Goal: Information Seeking & Learning: Learn about a topic

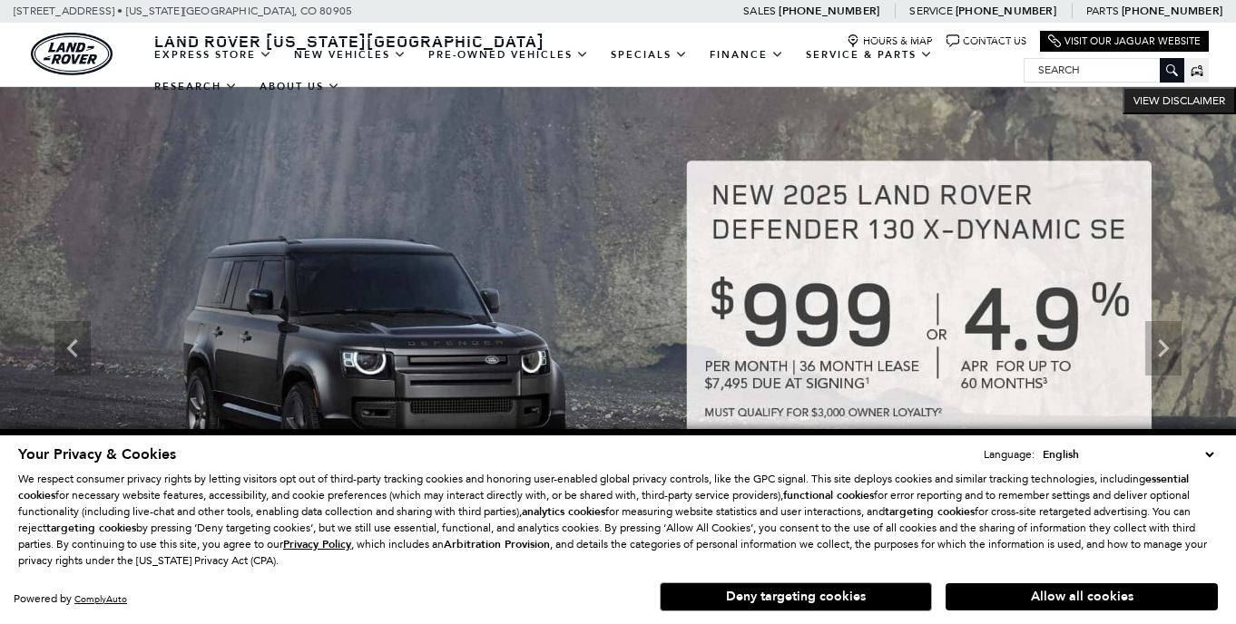
select select "English"
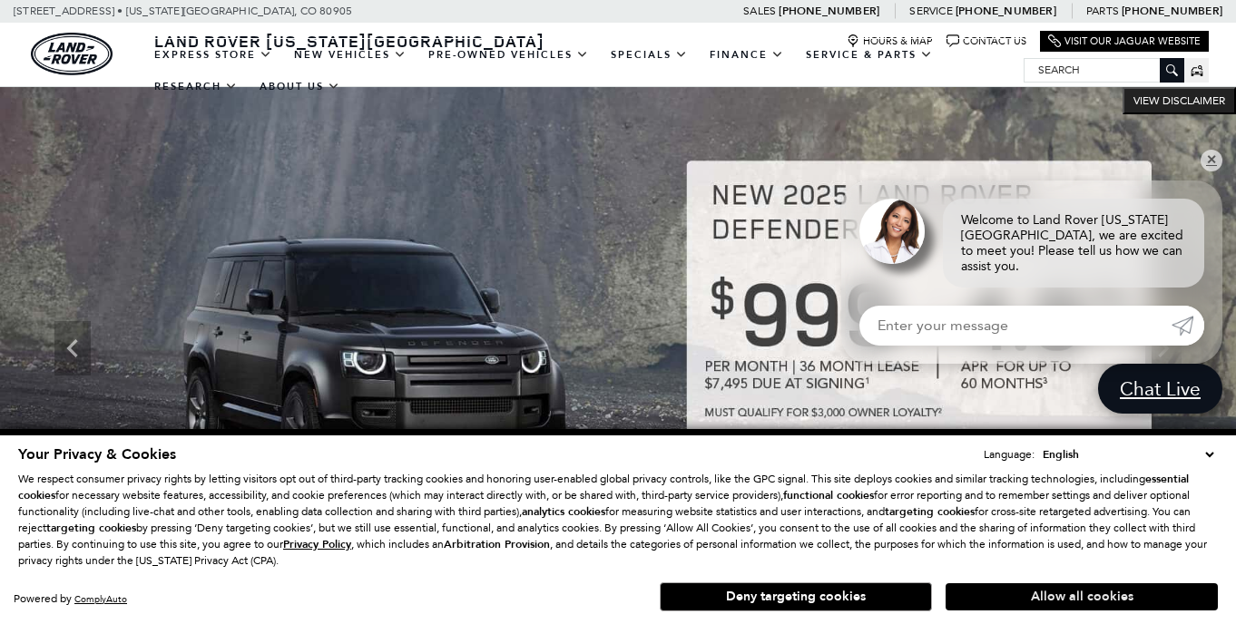
click at [992, 602] on button "Allow all cookies" at bounding box center [1082, 597] width 272 height 27
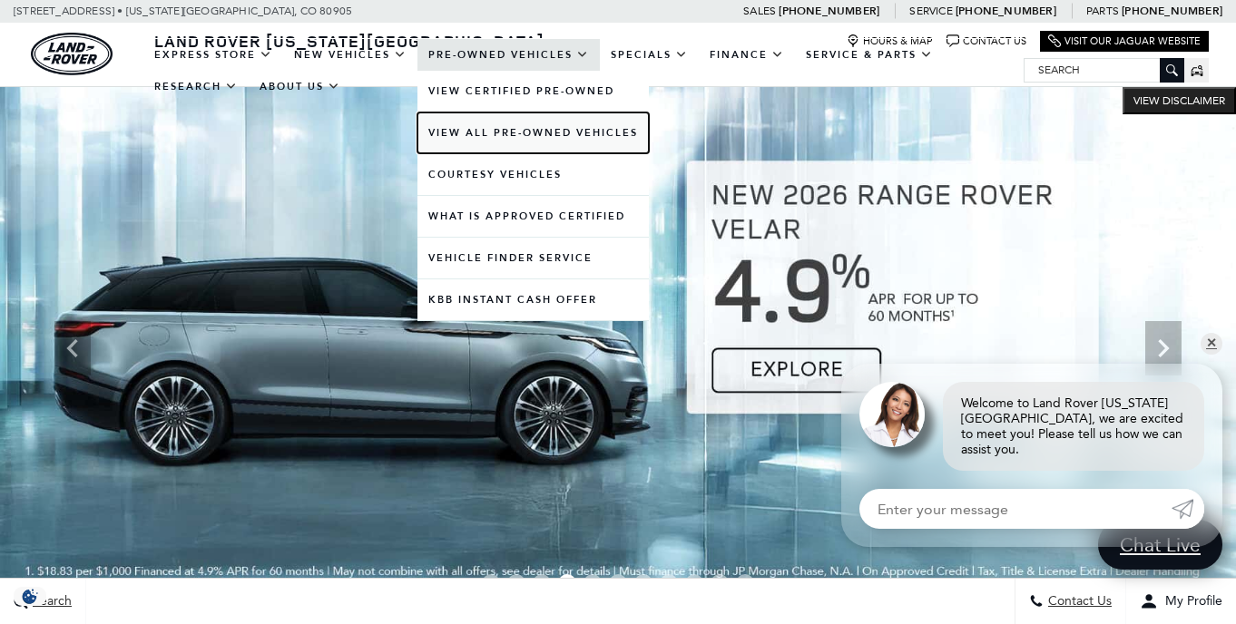
click at [449, 124] on link "View All Pre-Owned Vehicles" at bounding box center [532, 133] width 231 height 41
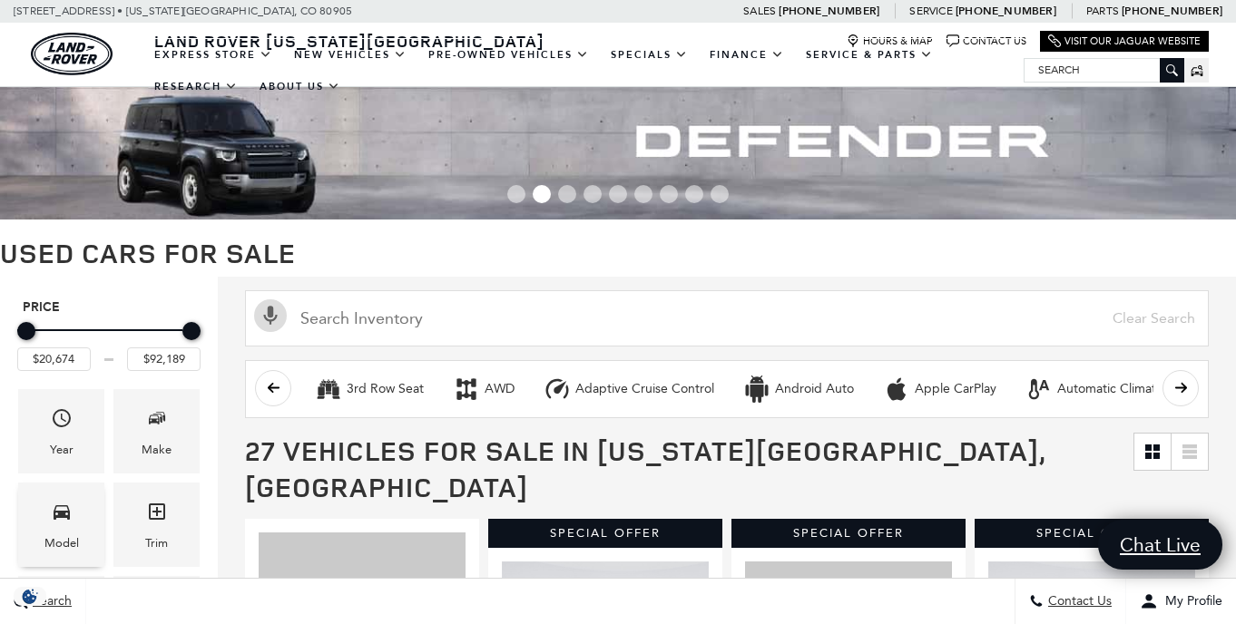
select select "English"
click at [80, 521] on div "Model" at bounding box center [61, 525] width 86 height 84
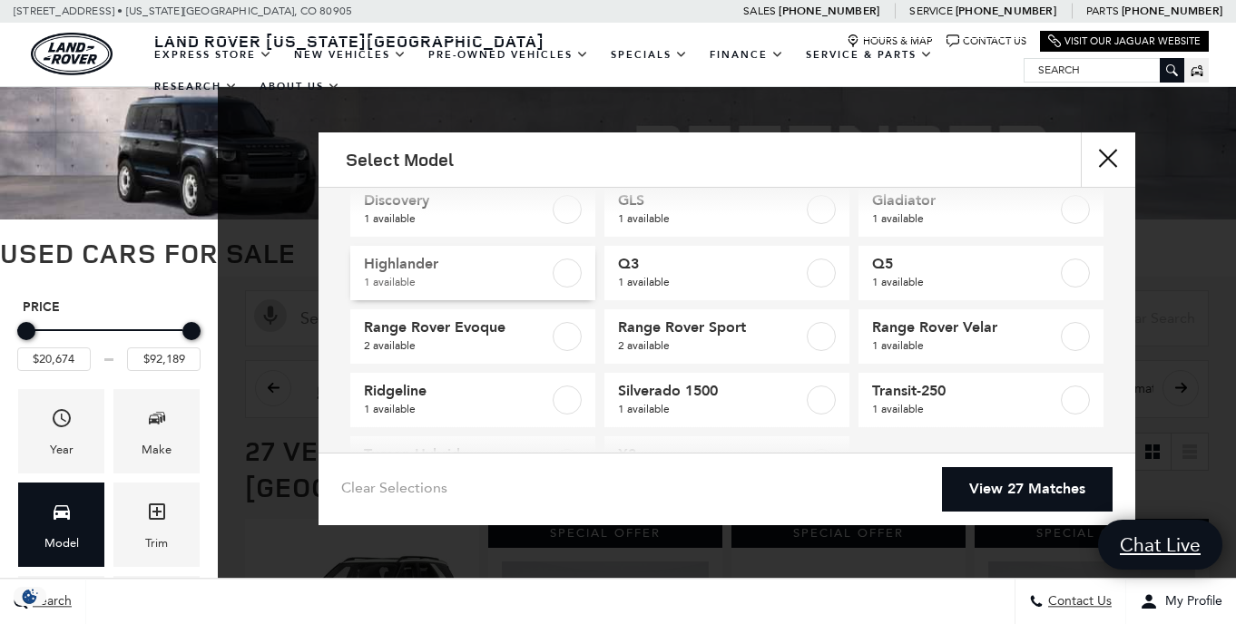
scroll to position [211, 0]
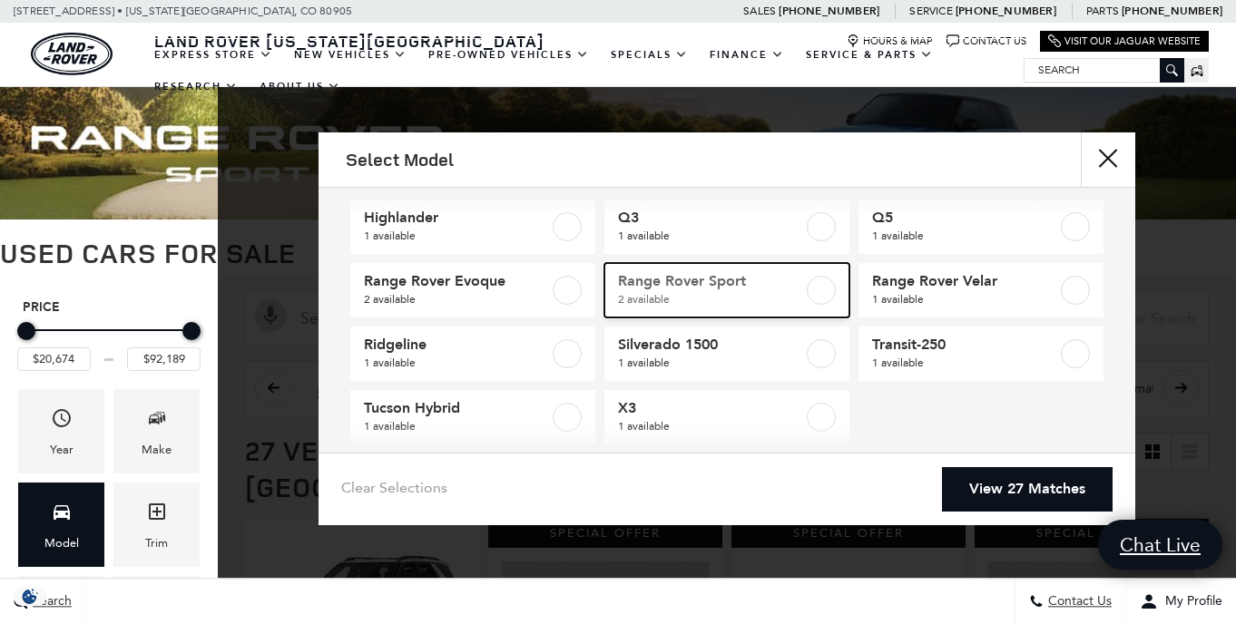
click at [816, 284] on label at bounding box center [821, 290] width 29 height 29
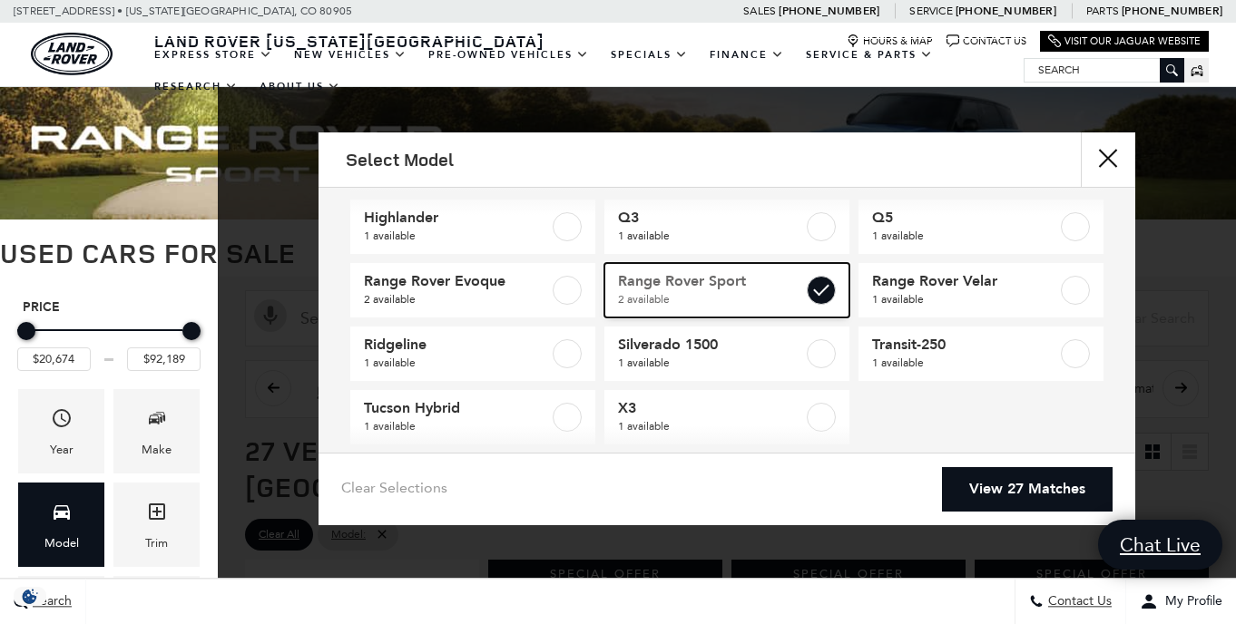
type input "$86,792"
checkbox input "true"
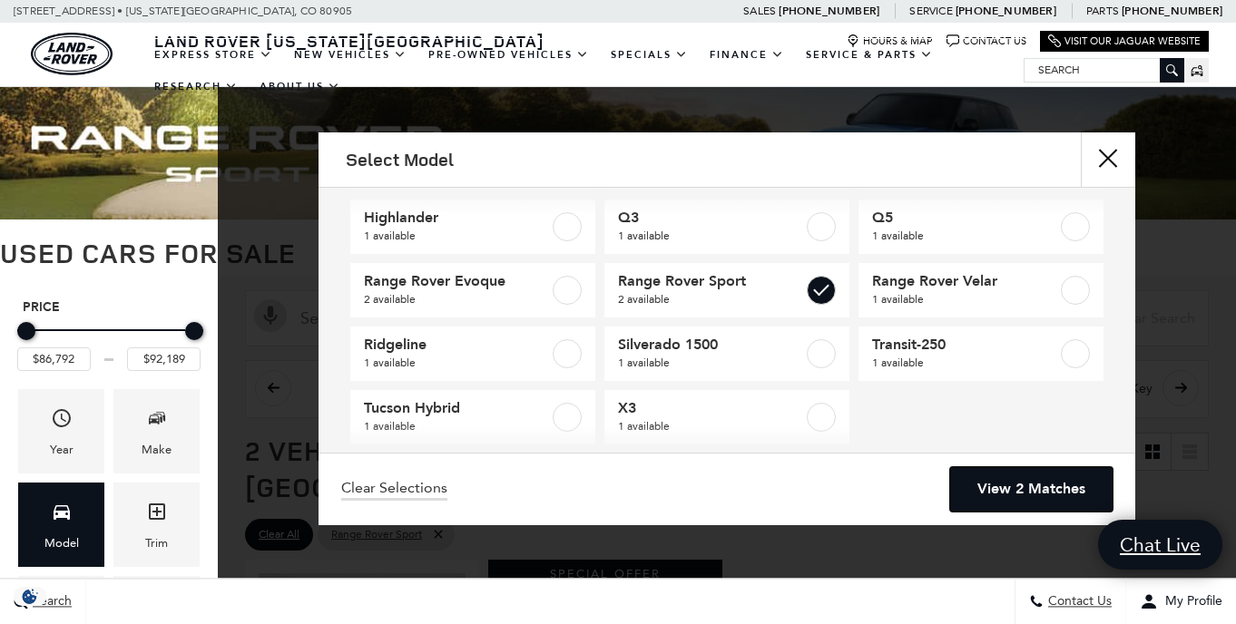
click at [1017, 488] on link "View 2 Matches" at bounding box center [1031, 489] width 162 height 44
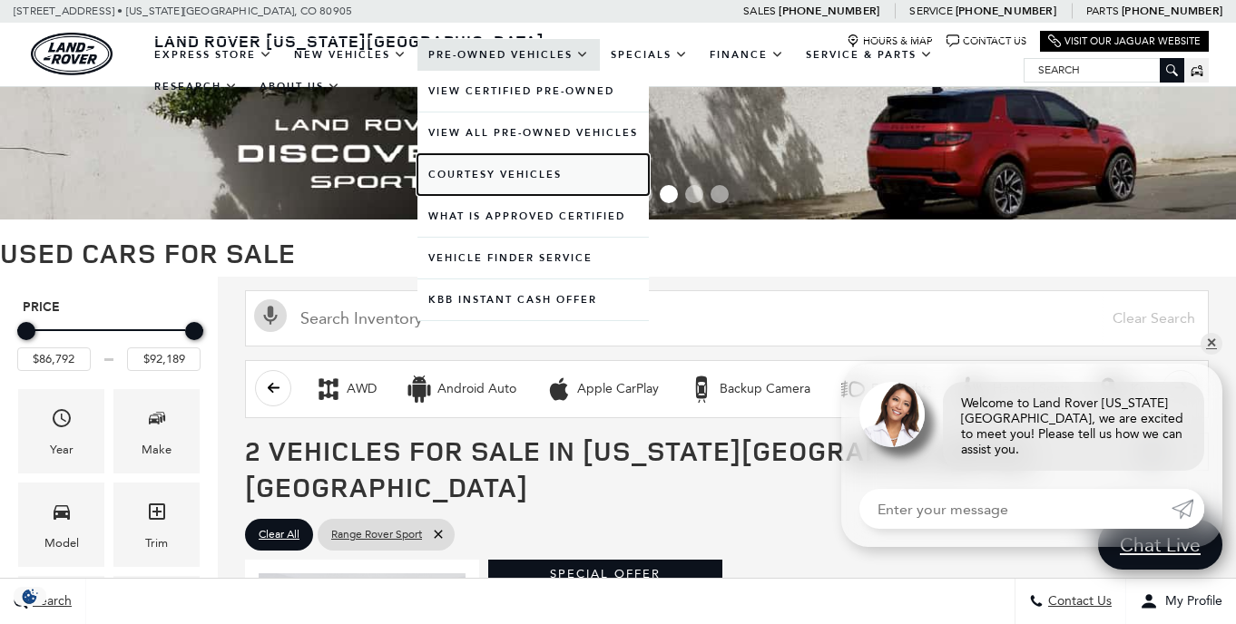
click at [500, 174] on link "Courtesy Vehicles" at bounding box center [532, 174] width 231 height 41
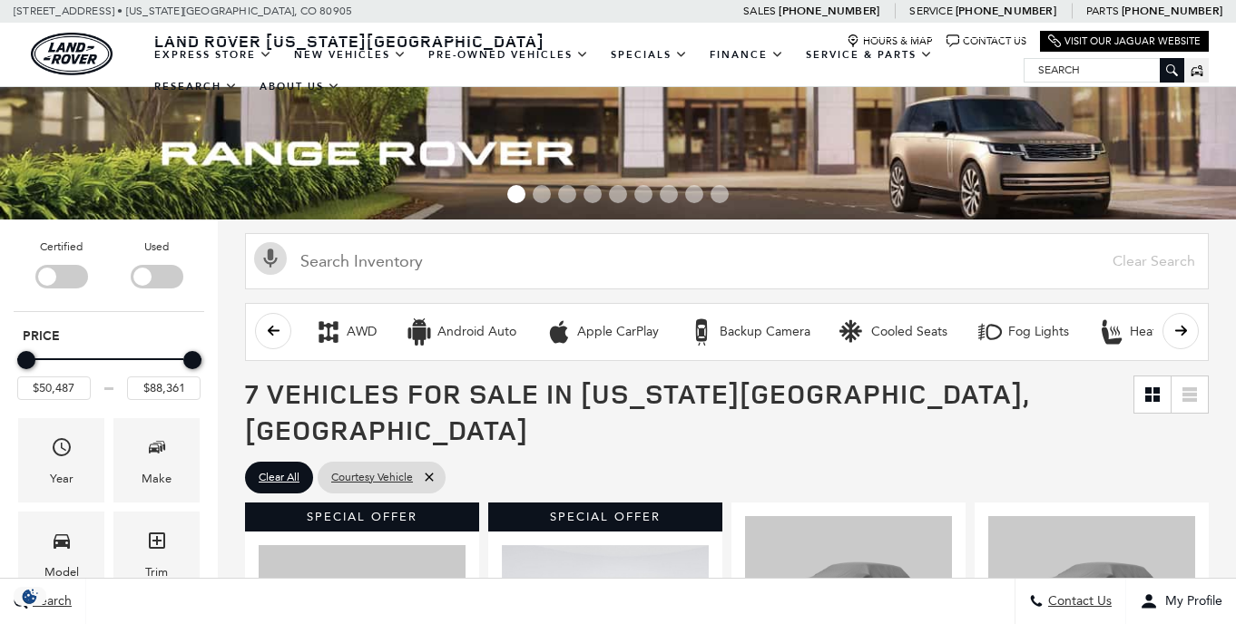
scroll to position [29, 0]
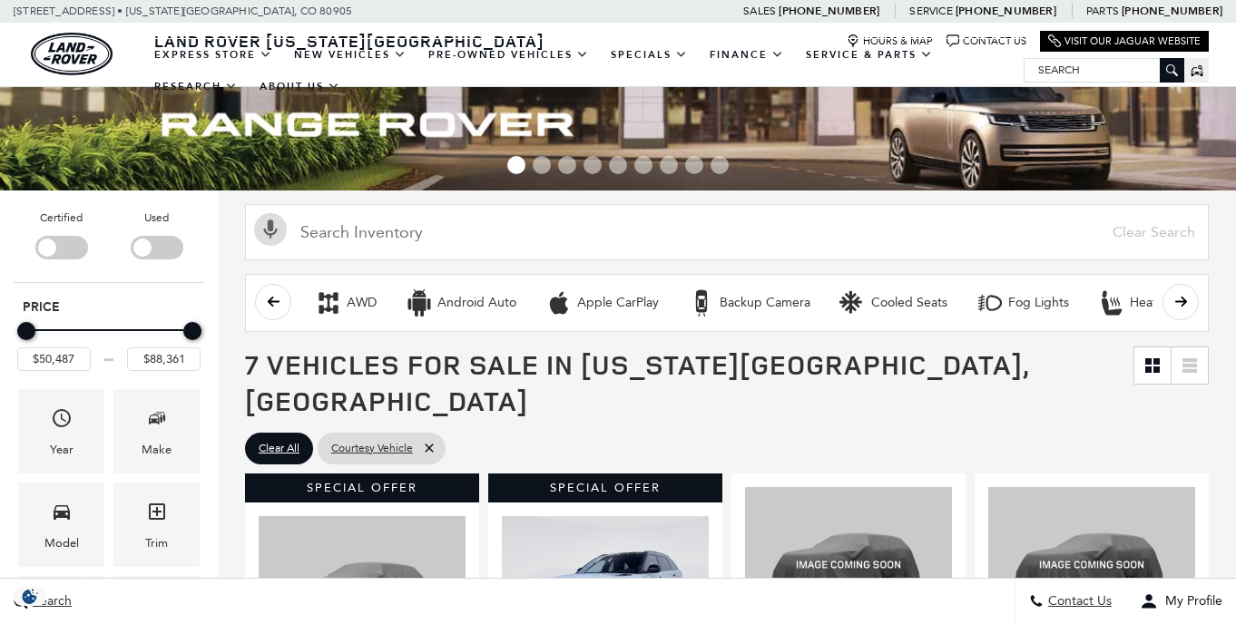
select select "English"
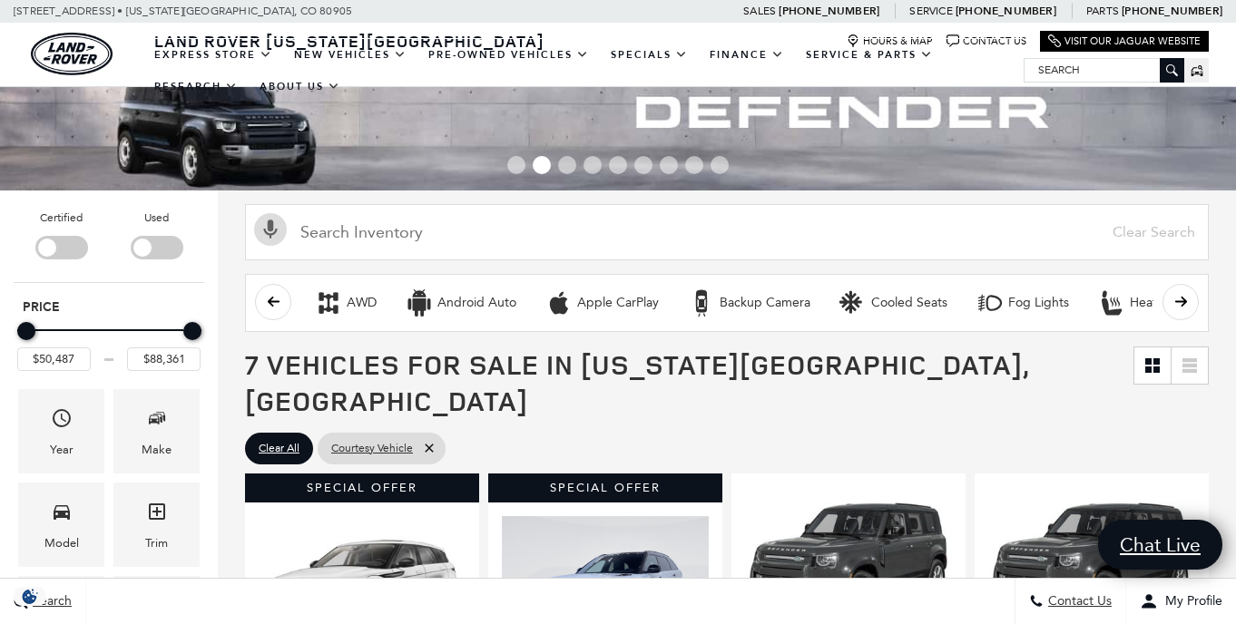
click at [162, 242] on div "Filter by Vehicle Type" at bounding box center [157, 248] width 53 height 24
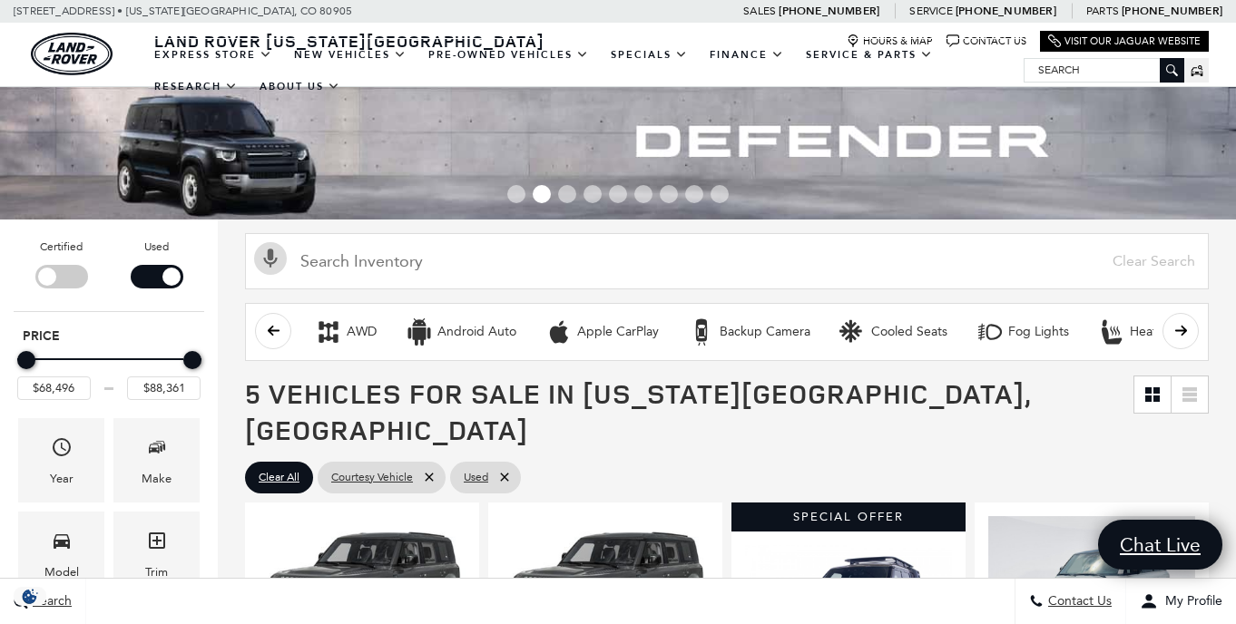
click at [73, 265] on div "Filter by Vehicle Type" at bounding box center [61, 277] width 53 height 24
type input "$50,487"
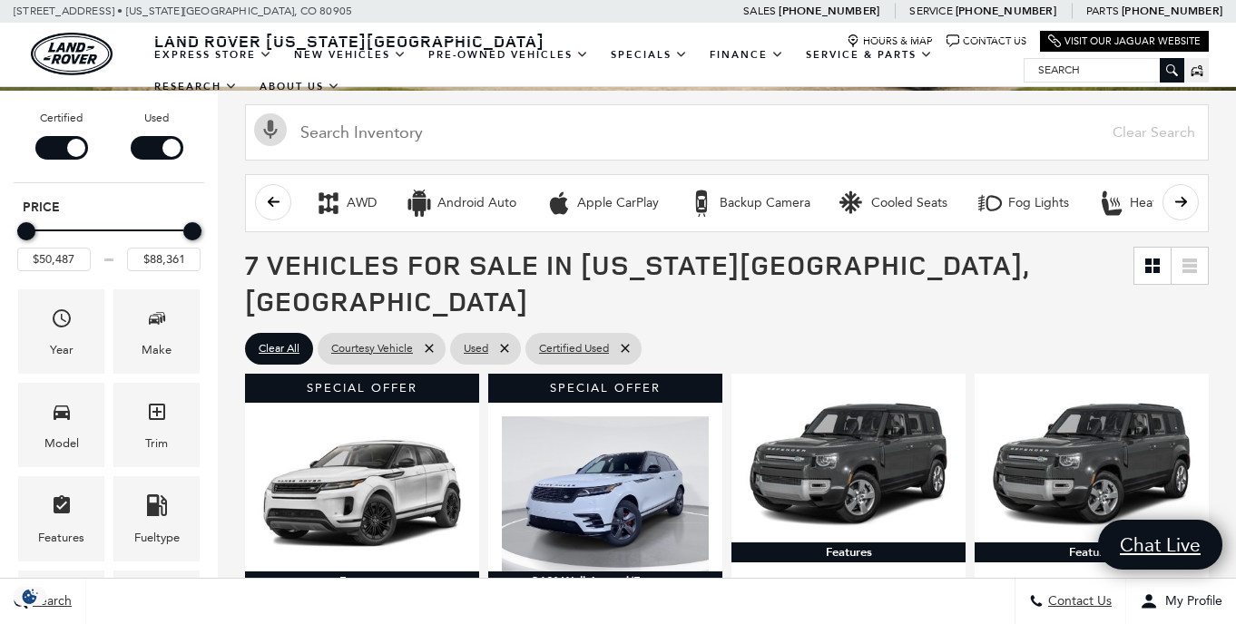
scroll to position [135, 0]
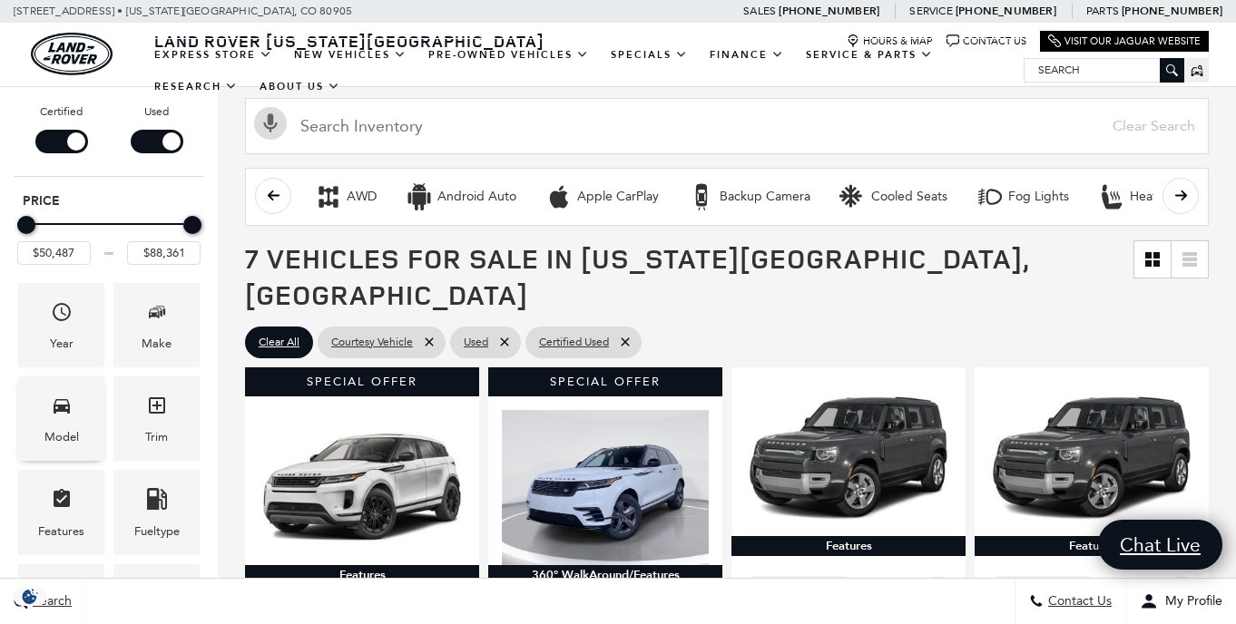
click at [64, 443] on div "Model" at bounding box center [61, 437] width 34 height 20
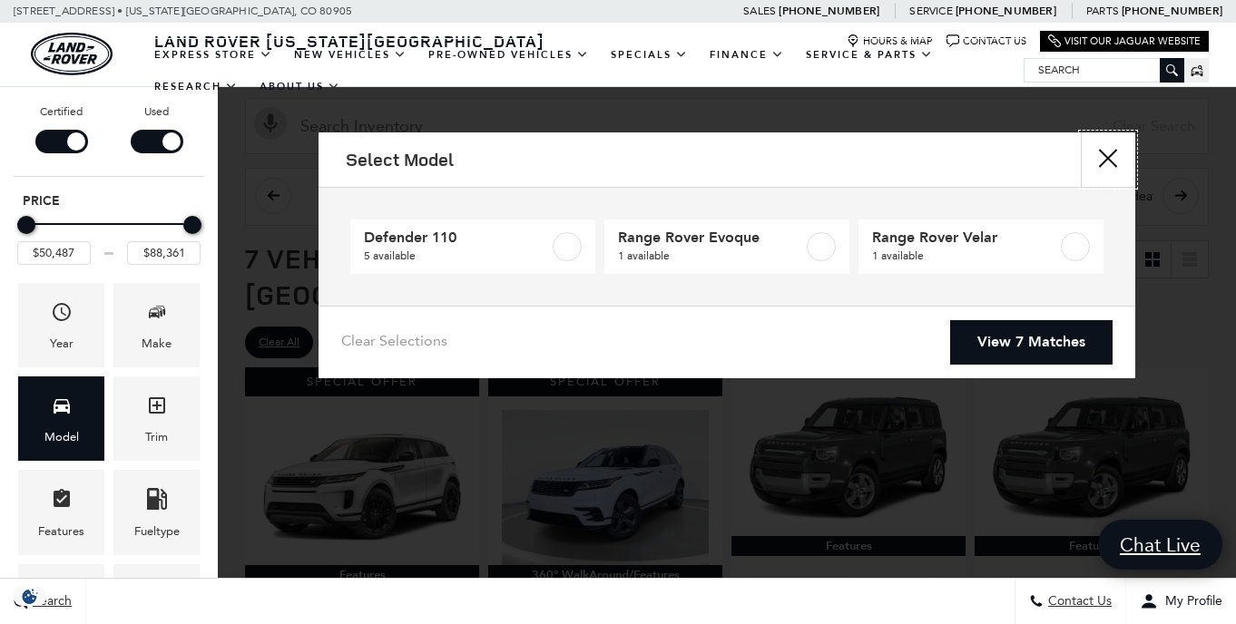
click at [1101, 153] on button "close" at bounding box center [1108, 159] width 54 height 54
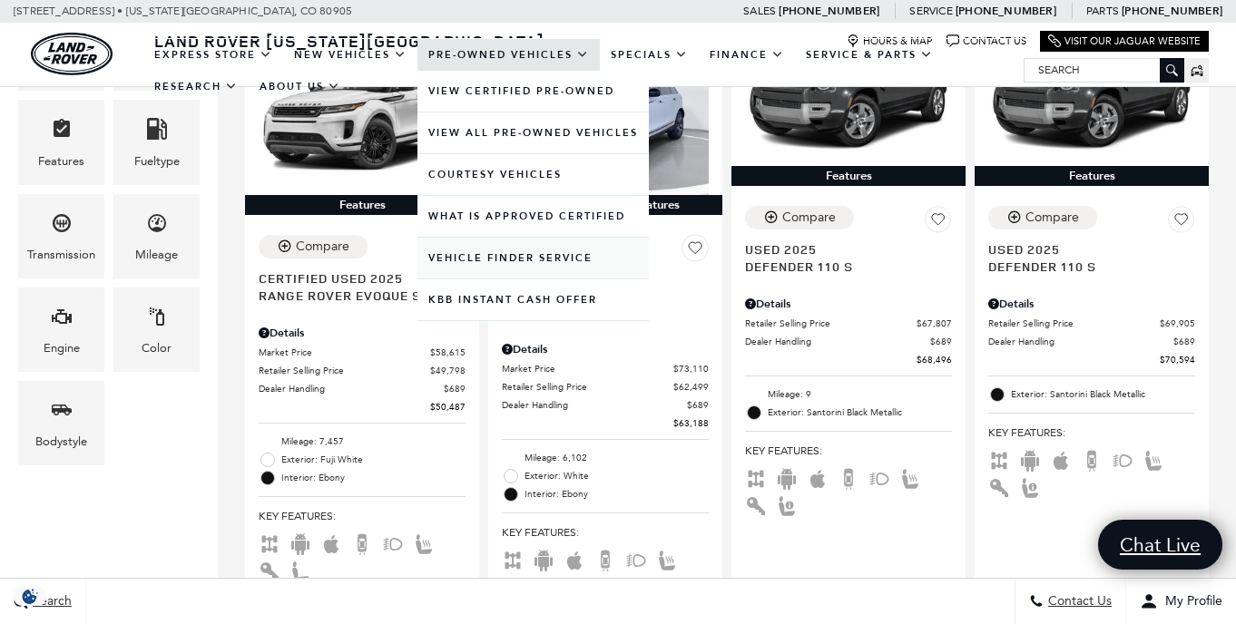
scroll to position [0, 0]
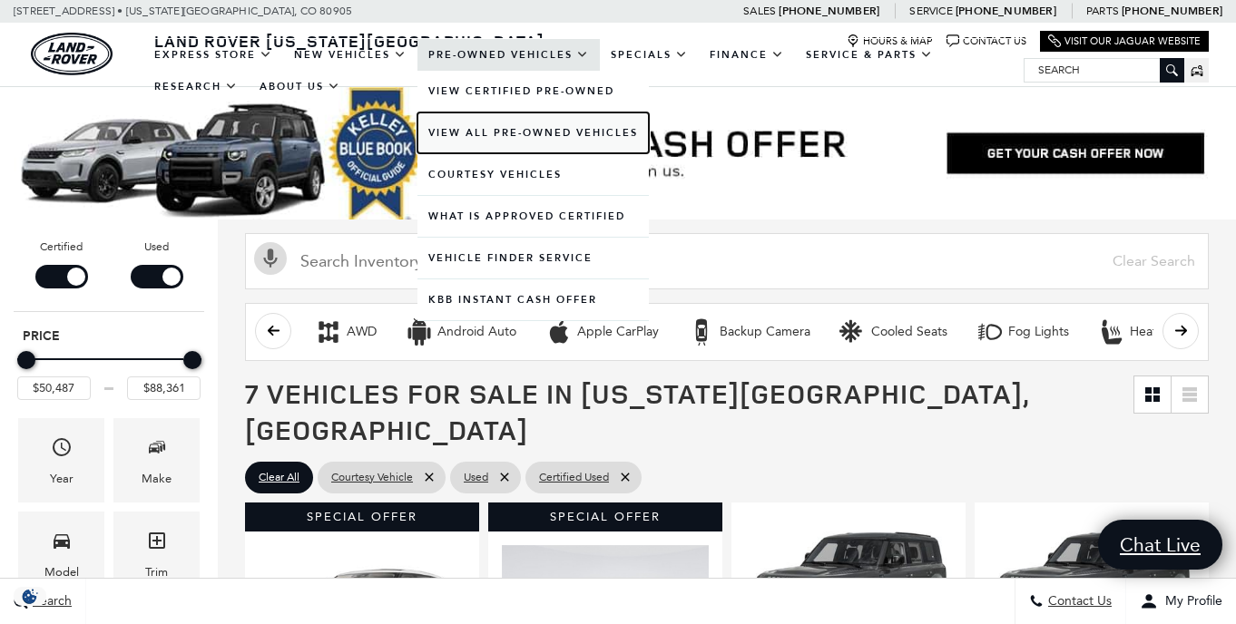
click at [494, 137] on link "View All Pre-Owned Vehicles" at bounding box center [532, 133] width 231 height 41
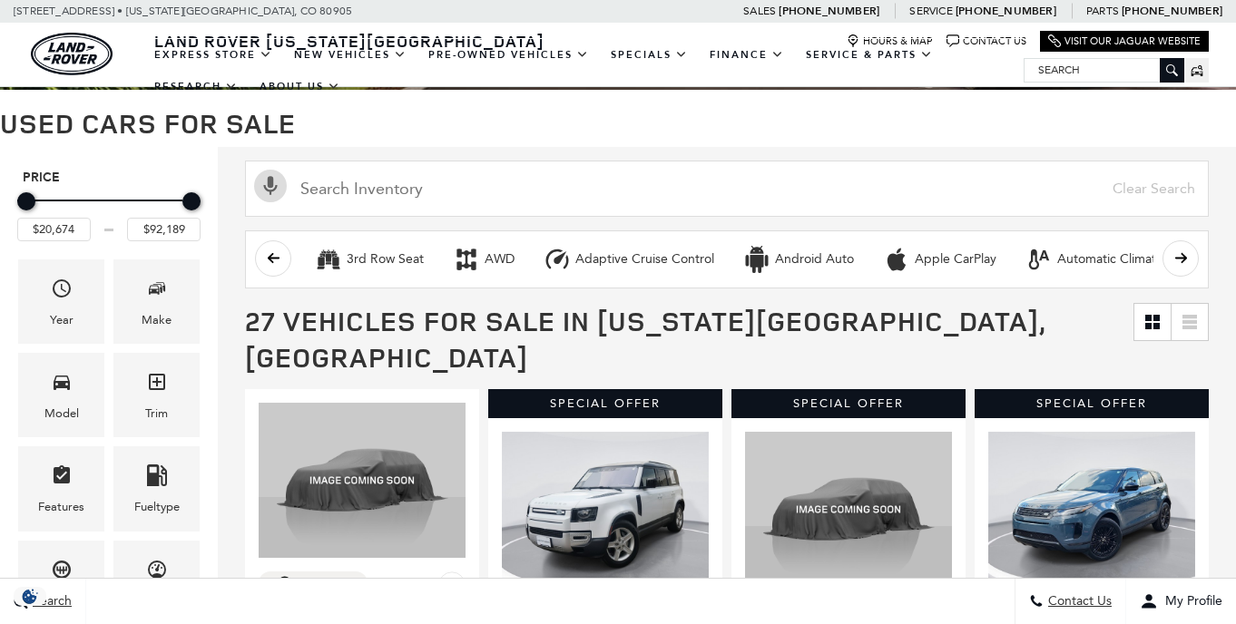
select select "English"
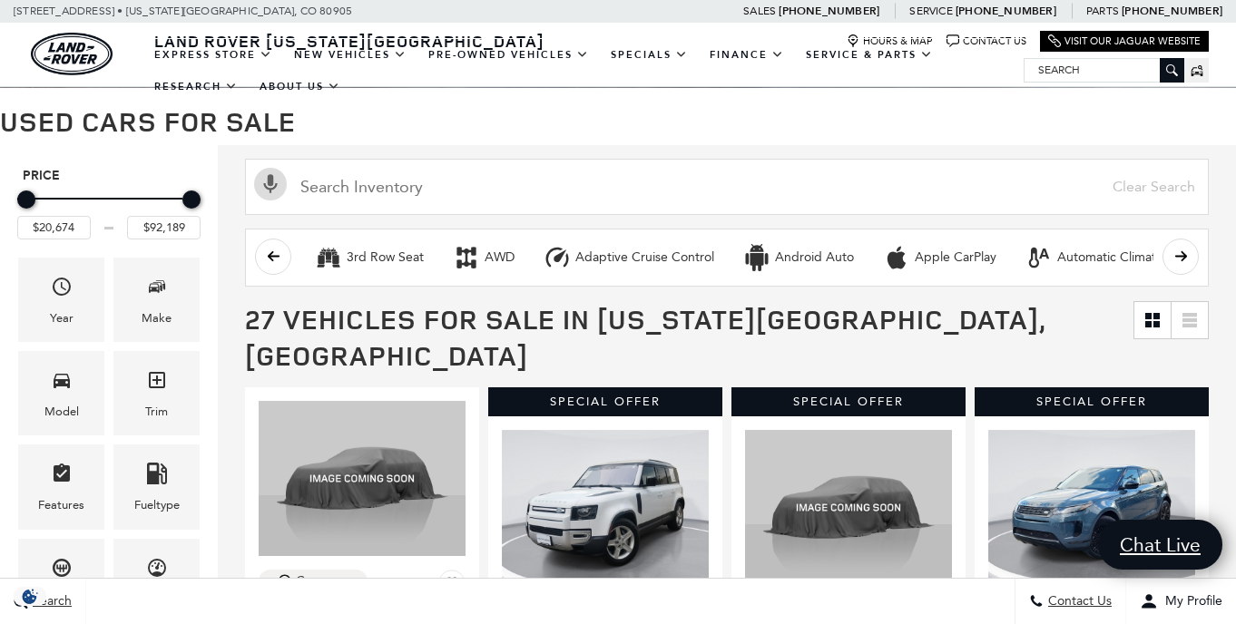
drag, startPoint x: 92, startPoint y: 399, endPoint x: 111, endPoint y: 399, distance: 19.1
click at [91, 399] on div "Model" at bounding box center [61, 393] width 86 height 84
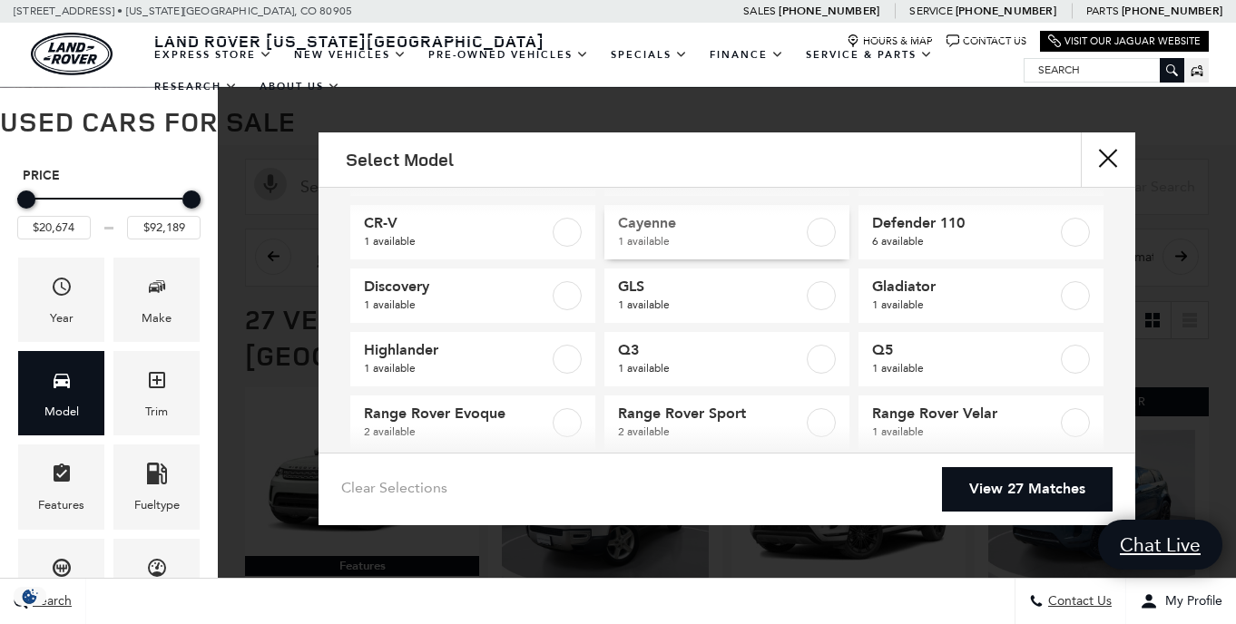
scroll to position [234, 0]
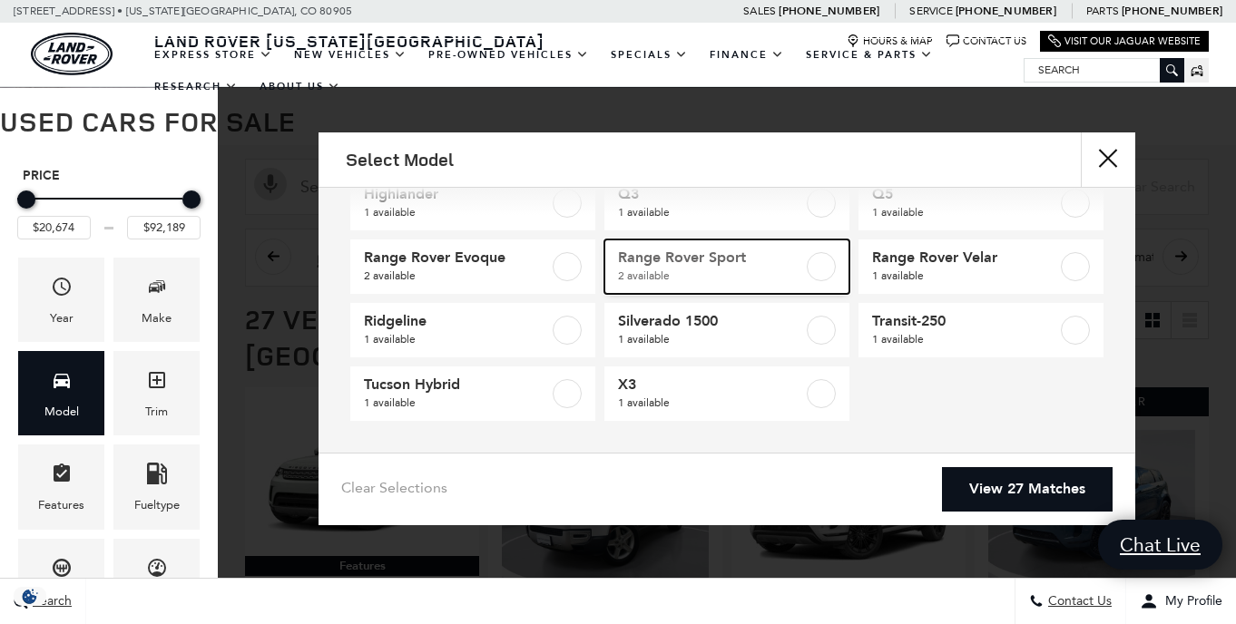
click at [797, 270] on span "2 available" at bounding box center [710, 276] width 185 height 18
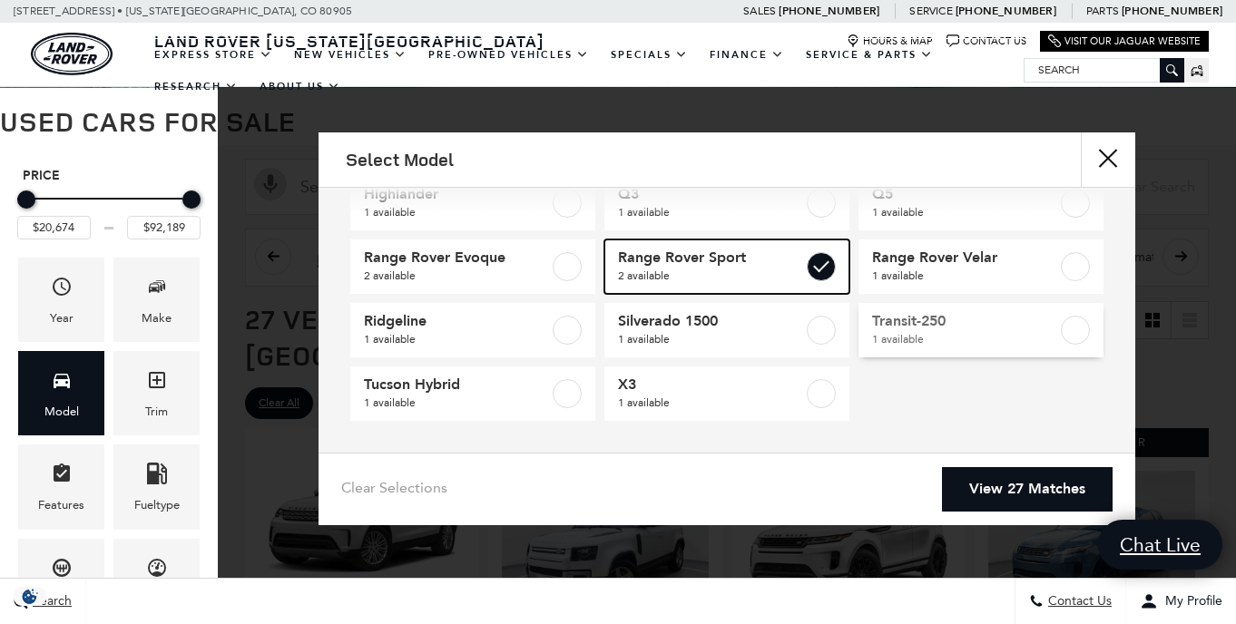
type input "$86,792"
checkbox input "true"
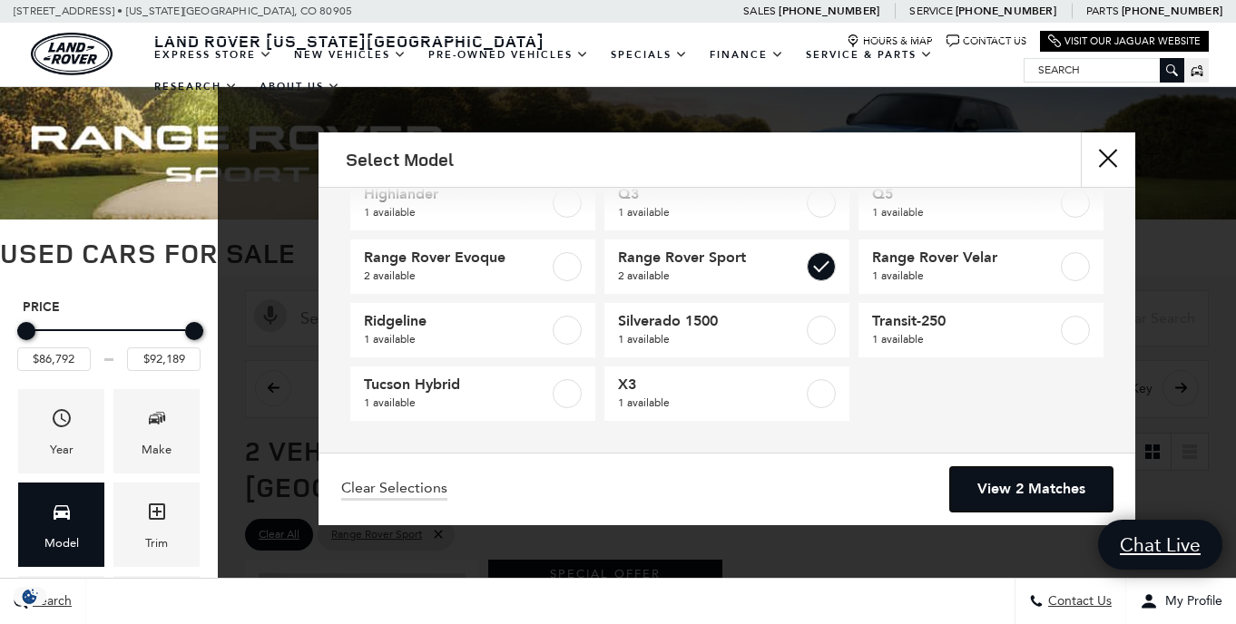
click at [999, 484] on link "View 2 Matches" at bounding box center [1031, 489] width 162 height 44
